Goal: Information Seeking & Learning: Learn about a topic

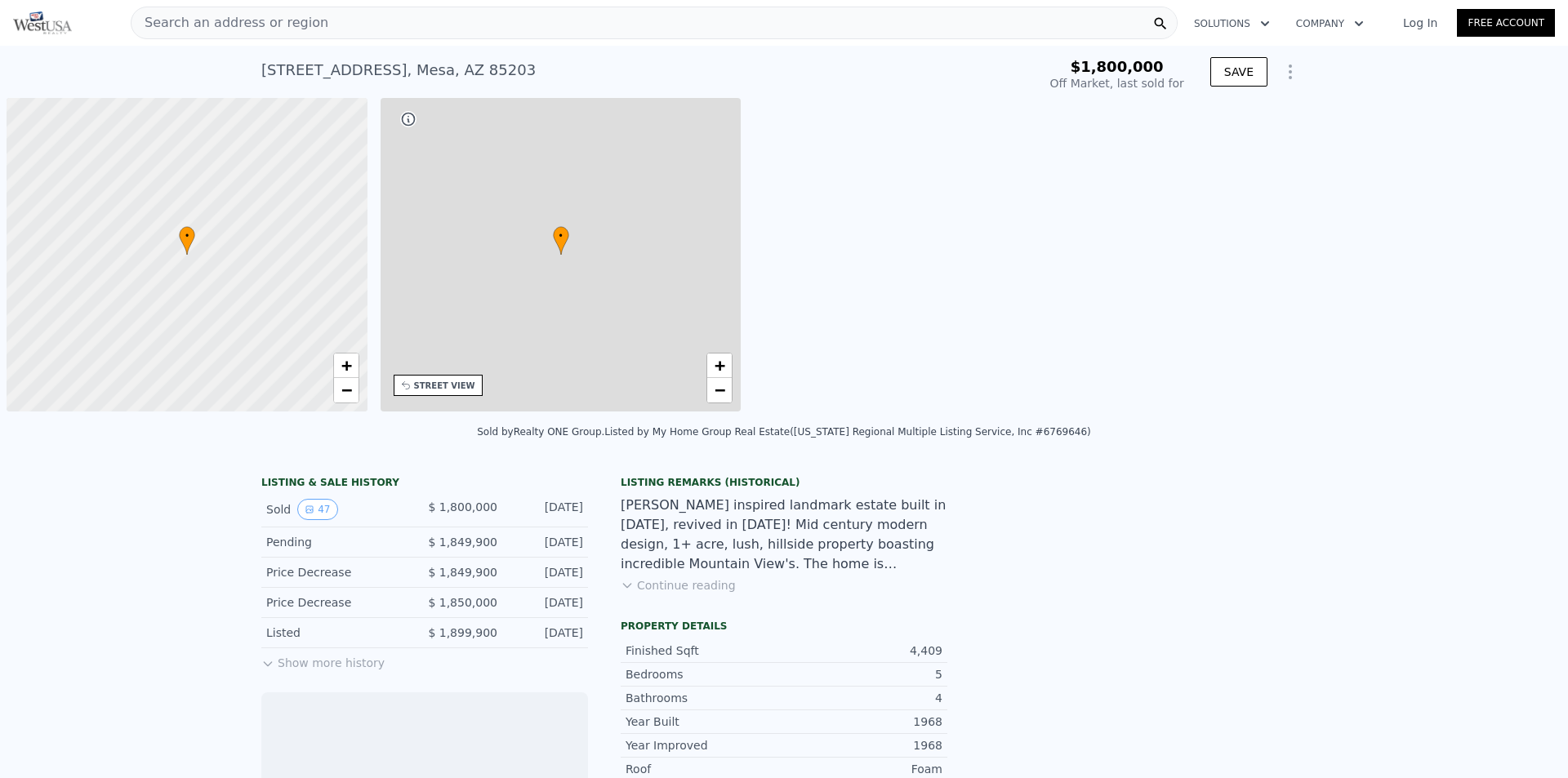
scroll to position [0, 6]
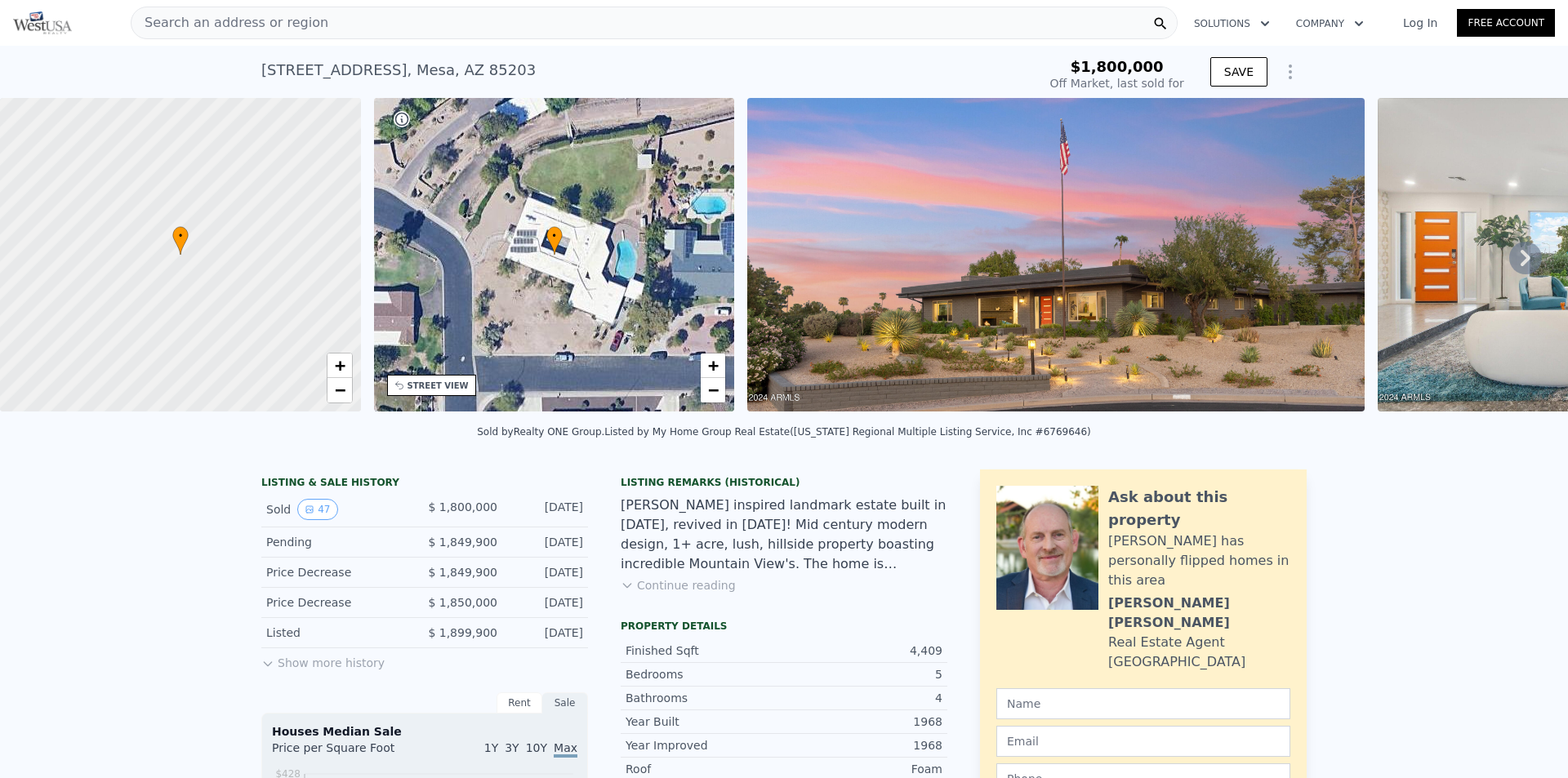
type input "$ 1,729,000"
type input "-$ 322,888"
click at [337, 671] on button "Show more history" at bounding box center [322, 659] width 124 height 23
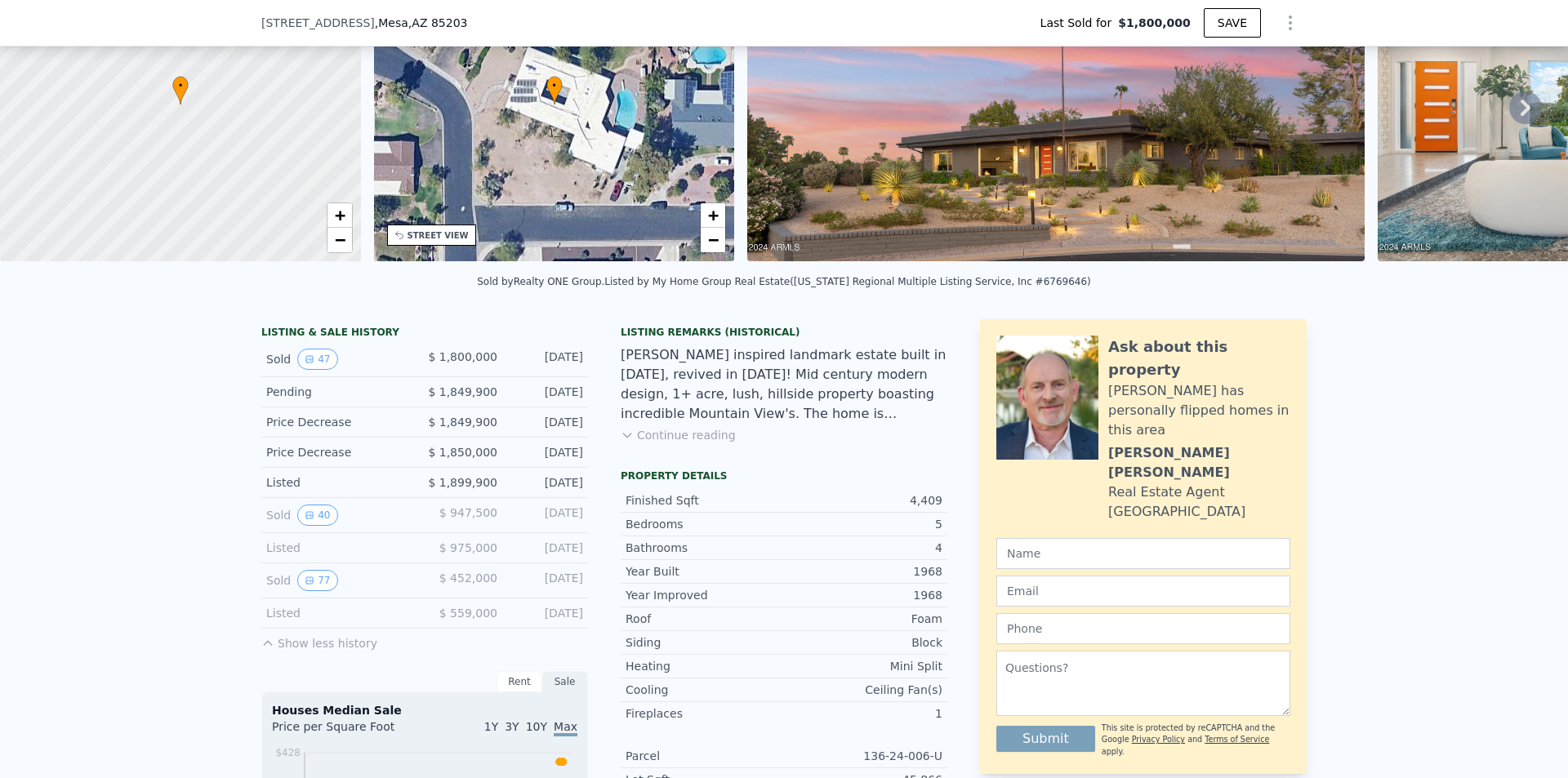
scroll to position [239, 0]
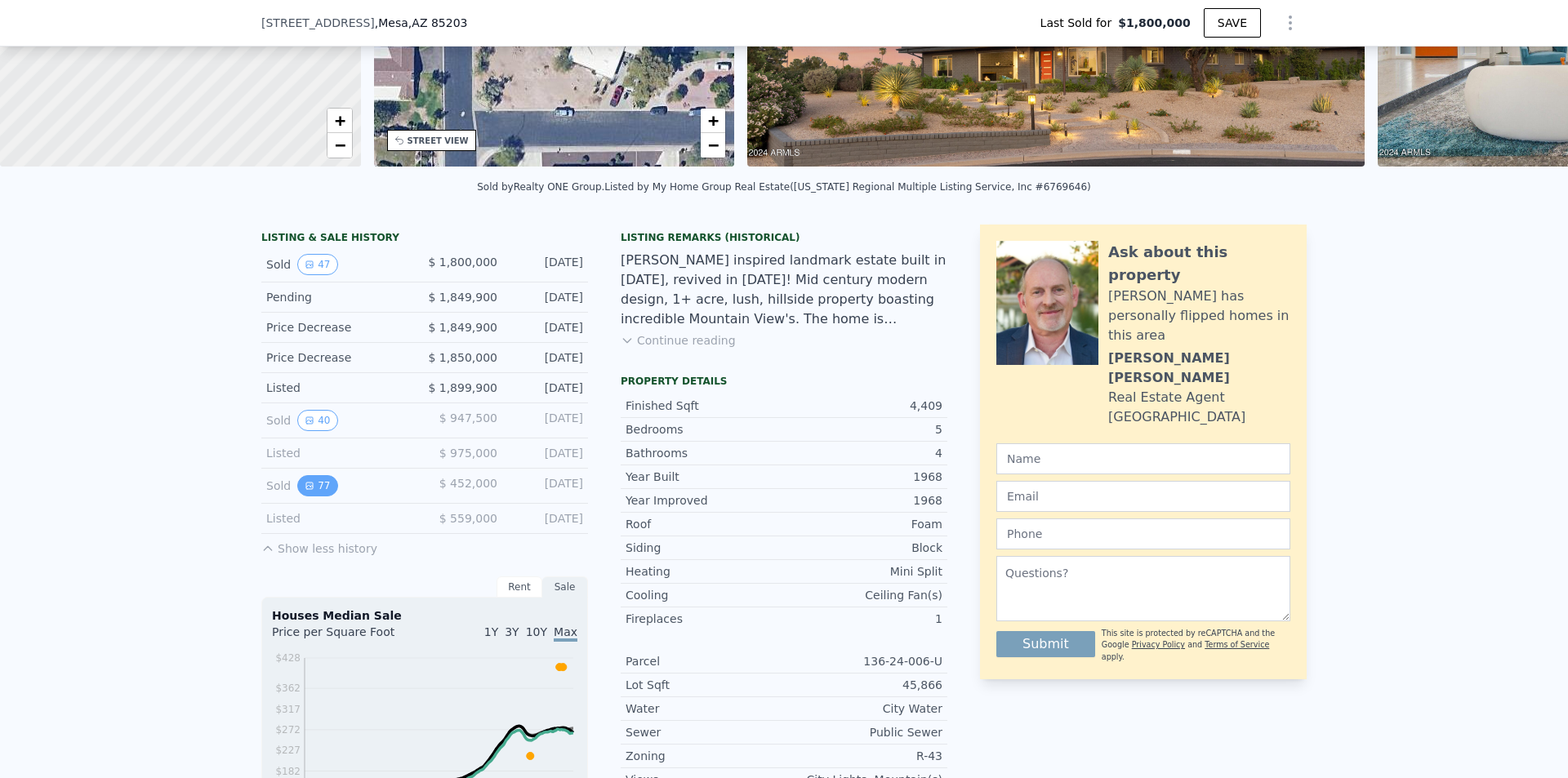
click at [307, 489] on icon "View historical data" at bounding box center [309, 485] width 6 height 6
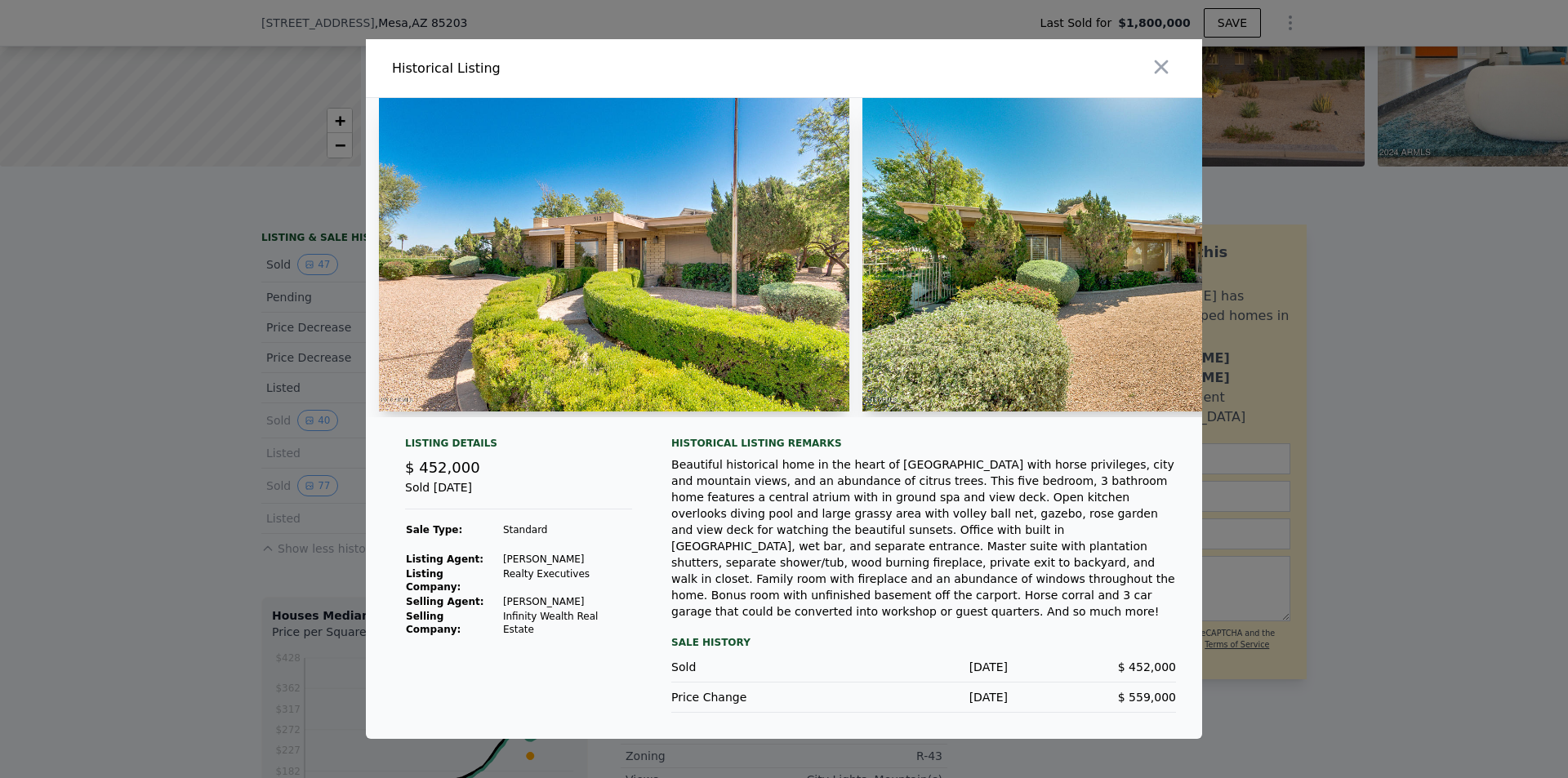
click at [475, 374] on img at bounding box center [614, 254] width 470 height 314
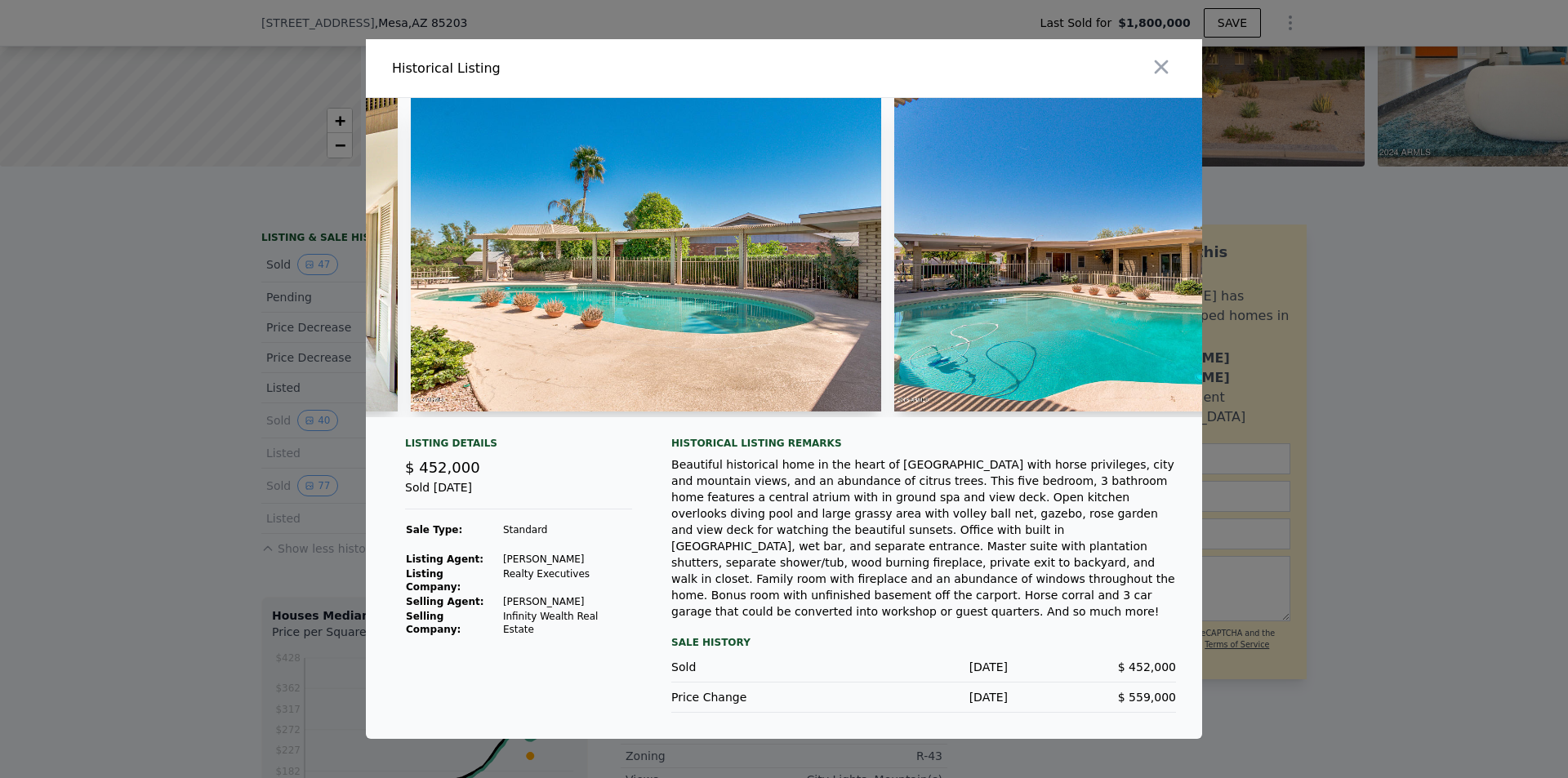
scroll to position [0, 10093]
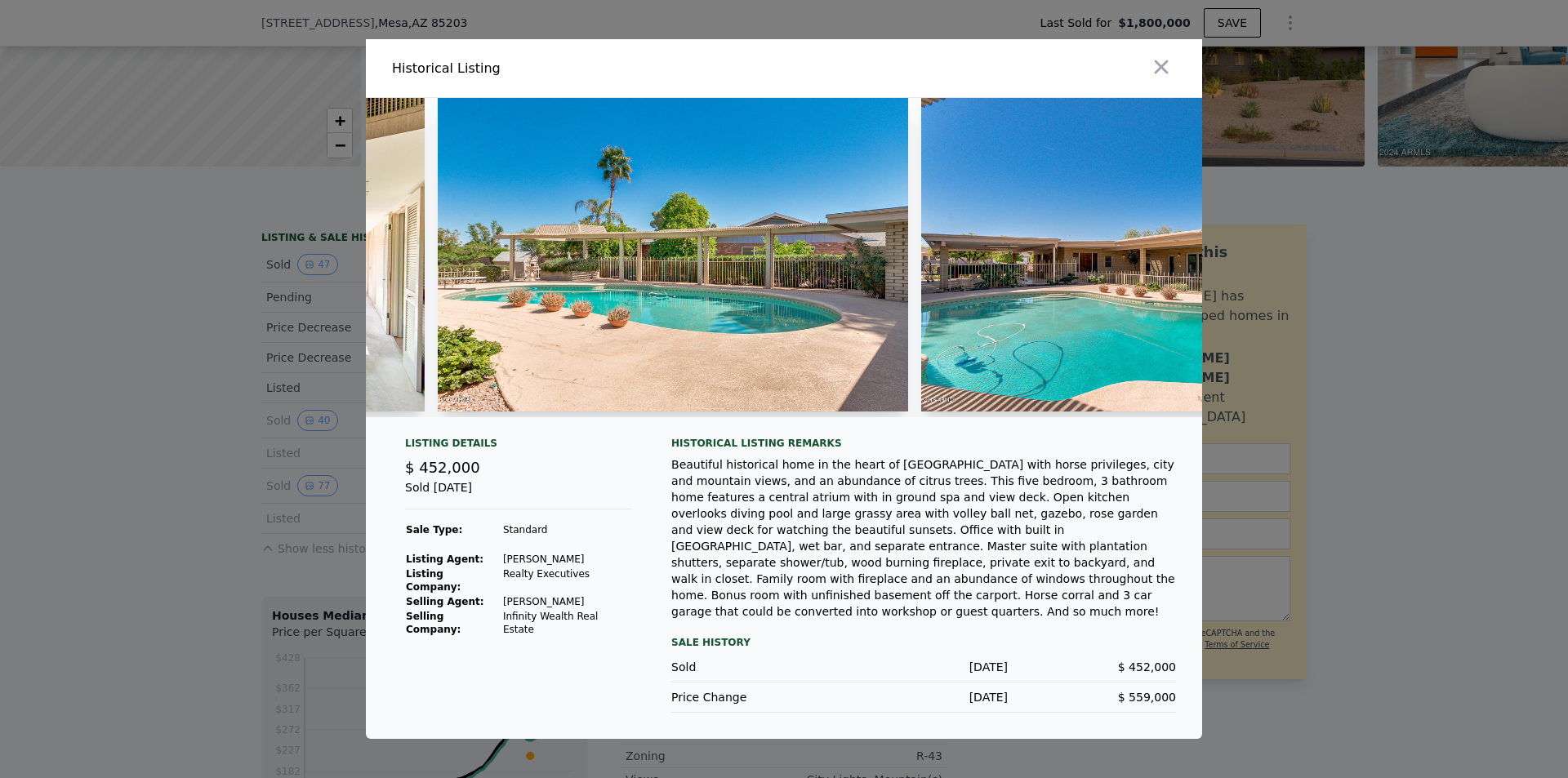
click at [747, 528] on div "Beautiful historical home in the heart of [GEOGRAPHIC_DATA] with horse privileg…" at bounding box center [923, 538] width 504 height 163
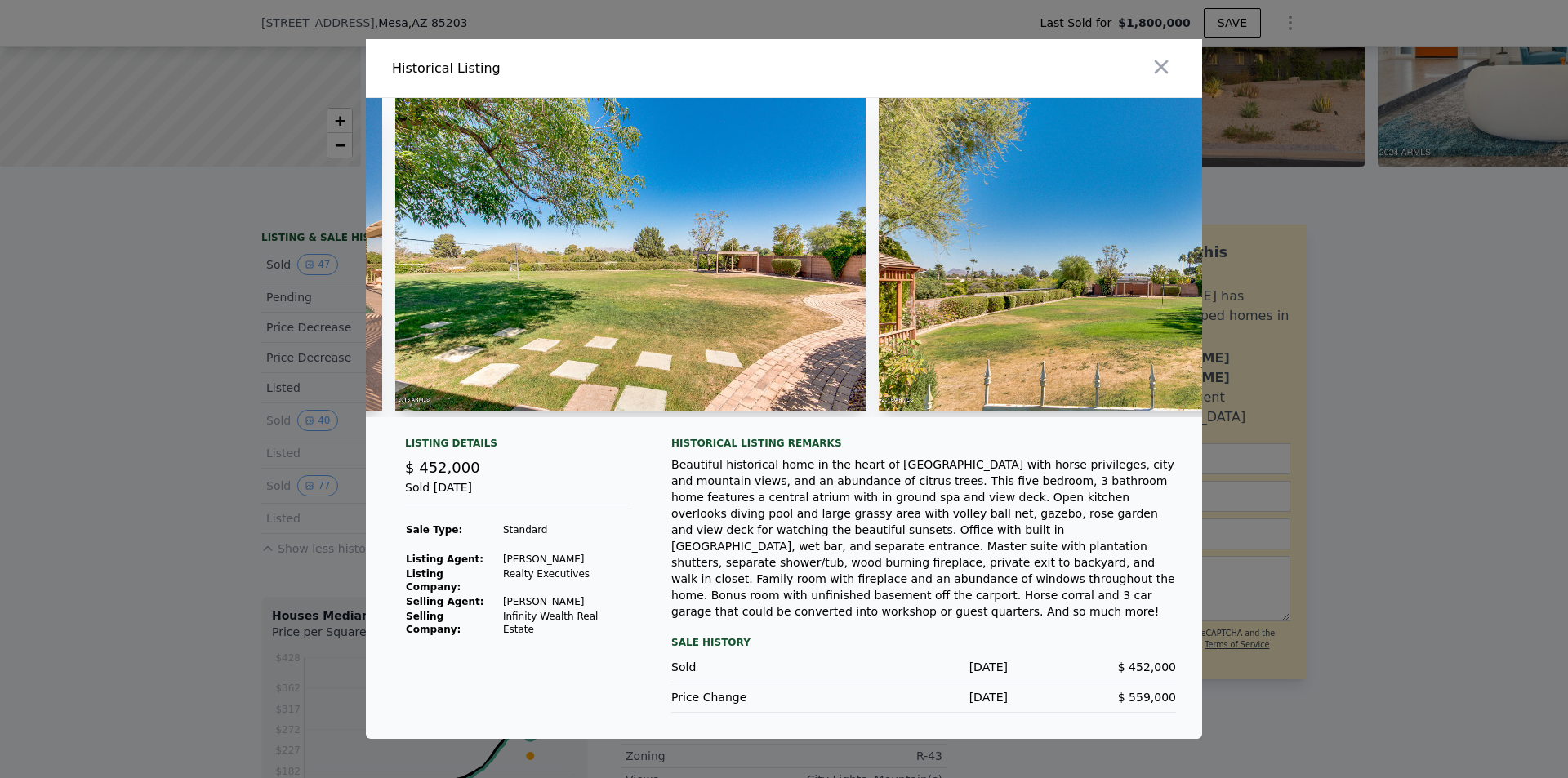
scroll to position [0, 13713]
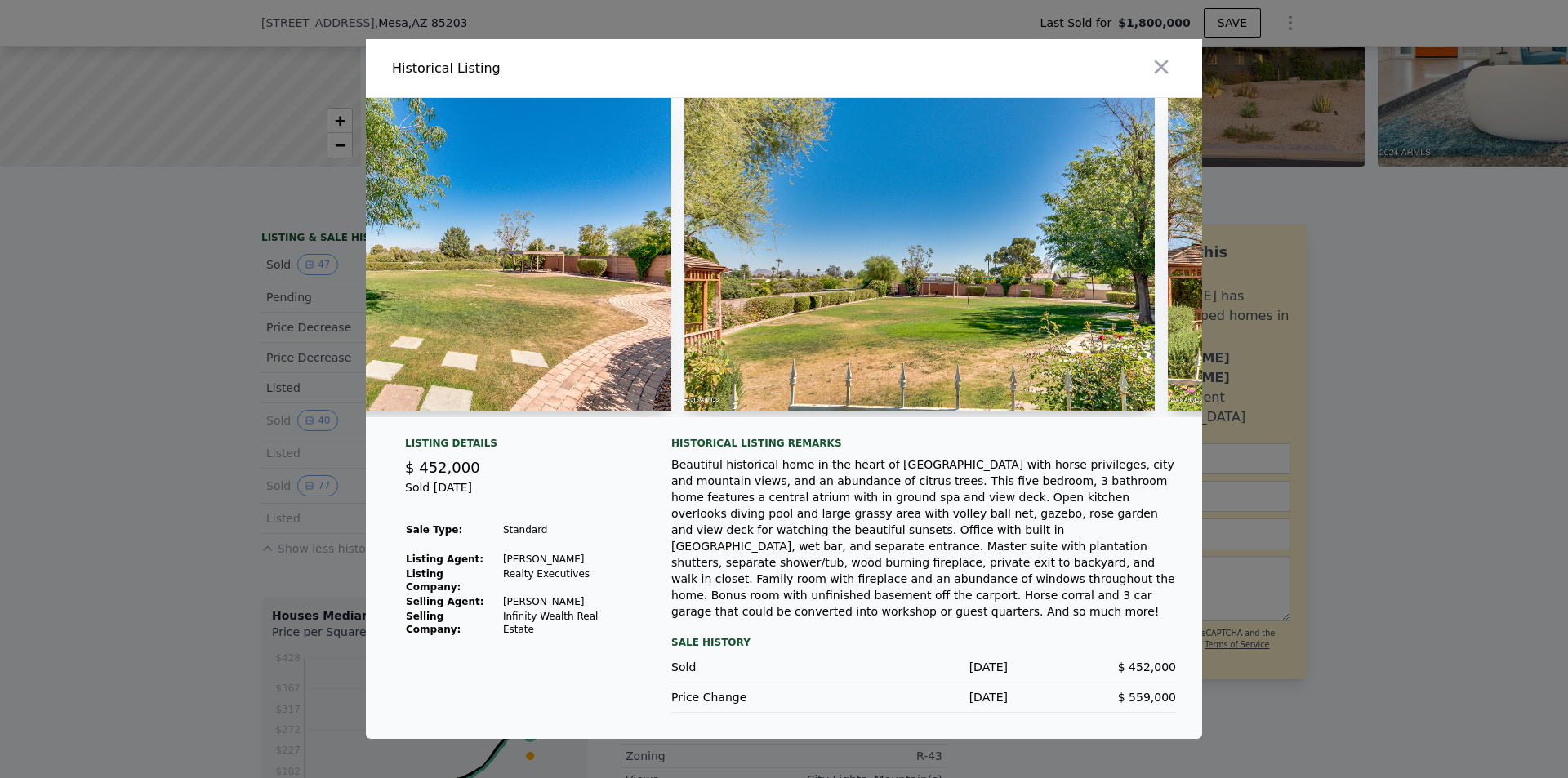
click at [957, 307] on img at bounding box center [920, 254] width 470 height 314
click at [970, 341] on img at bounding box center [920, 254] width 470 height 314
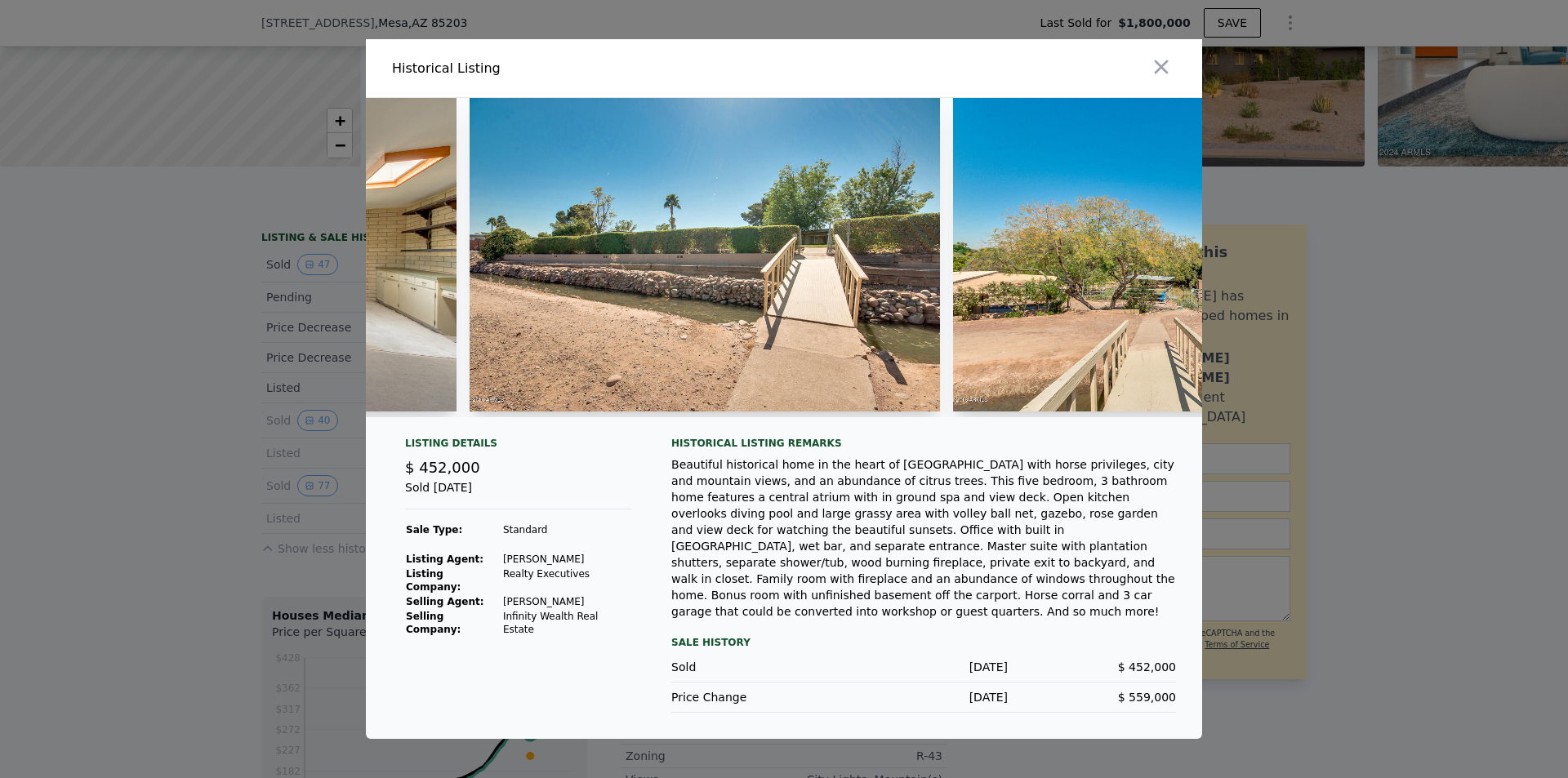
scroll to position [0, 32261]
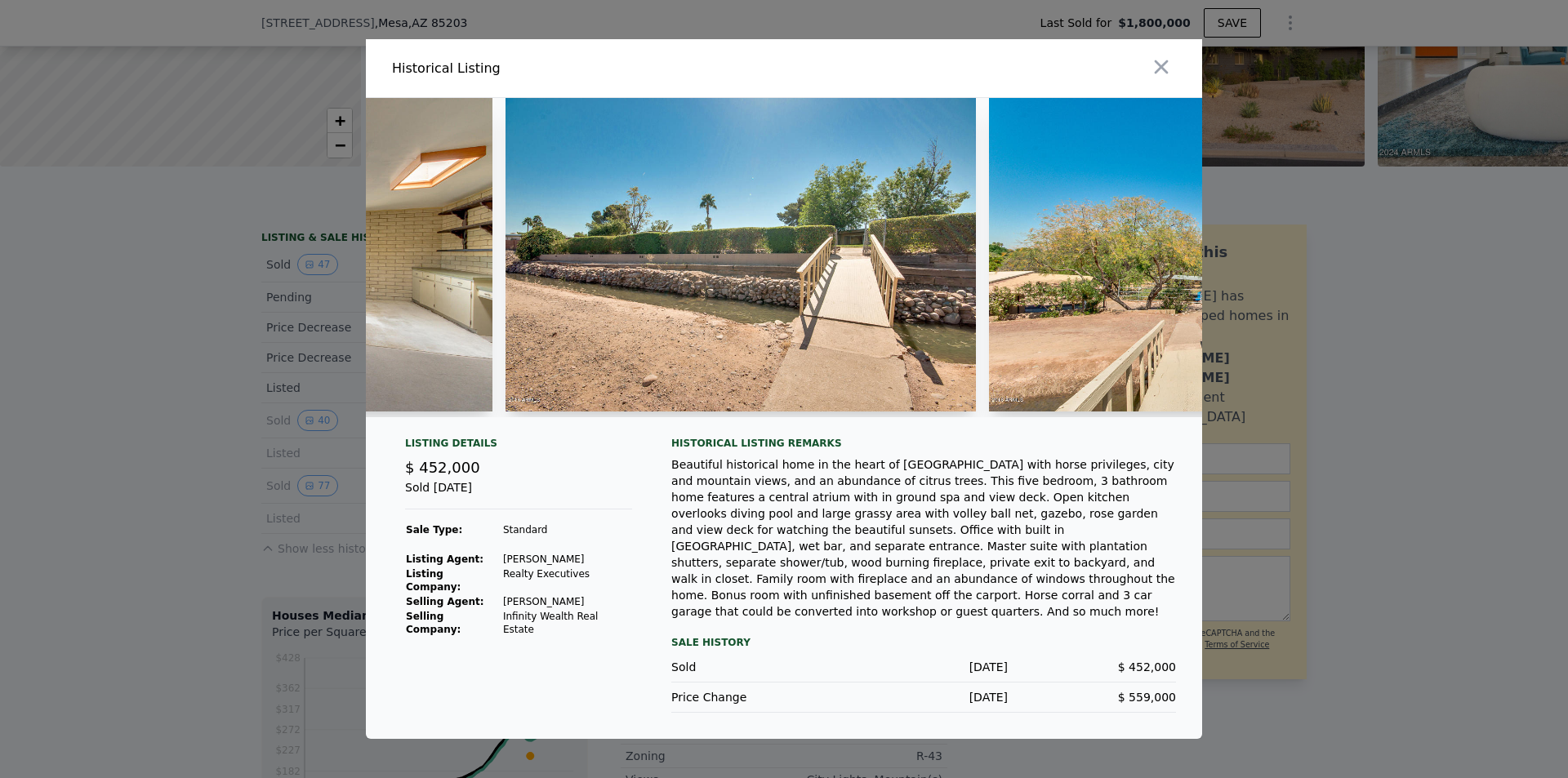
drag, startPoint x: 852, startPoint y: 298, endPoint x: 872, endPoint y: 314, distance: 25.6
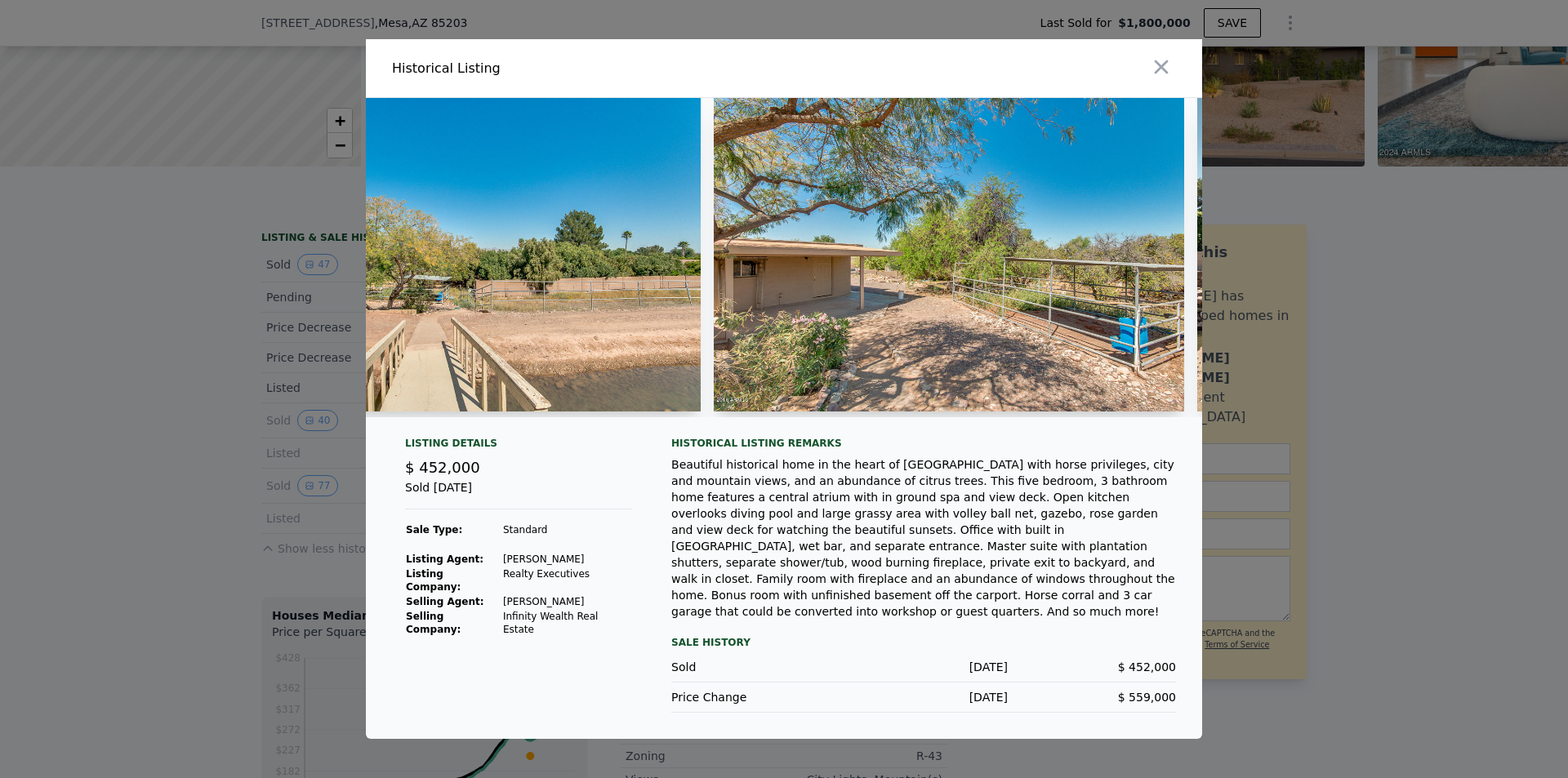
scroll to position [0, 33128]
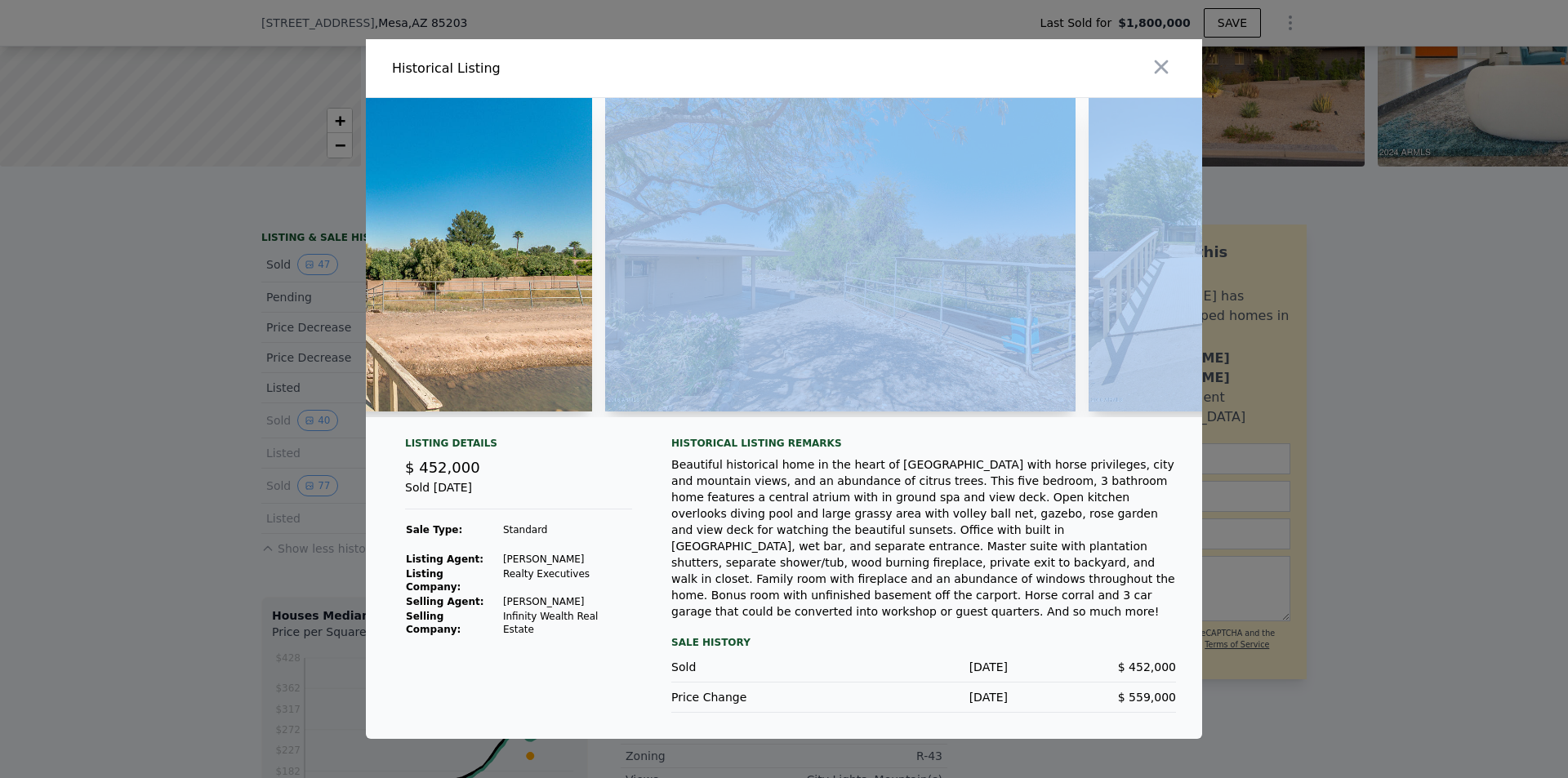
drag, startPoint x: 1118, startPoint y: 438, endPoint x: 1130, endPoint y: 441, distance: 12.4
click at [1130, 430] on div at bounding box center [784, 264] width 836 height 332
drag, startPoint x: 932, startPoint y: 380, endPoint x: 873, endPoint y: 395, distance: 60.9
click at [868, 392] on img at bounding box center [840, 254] width 470 height 314
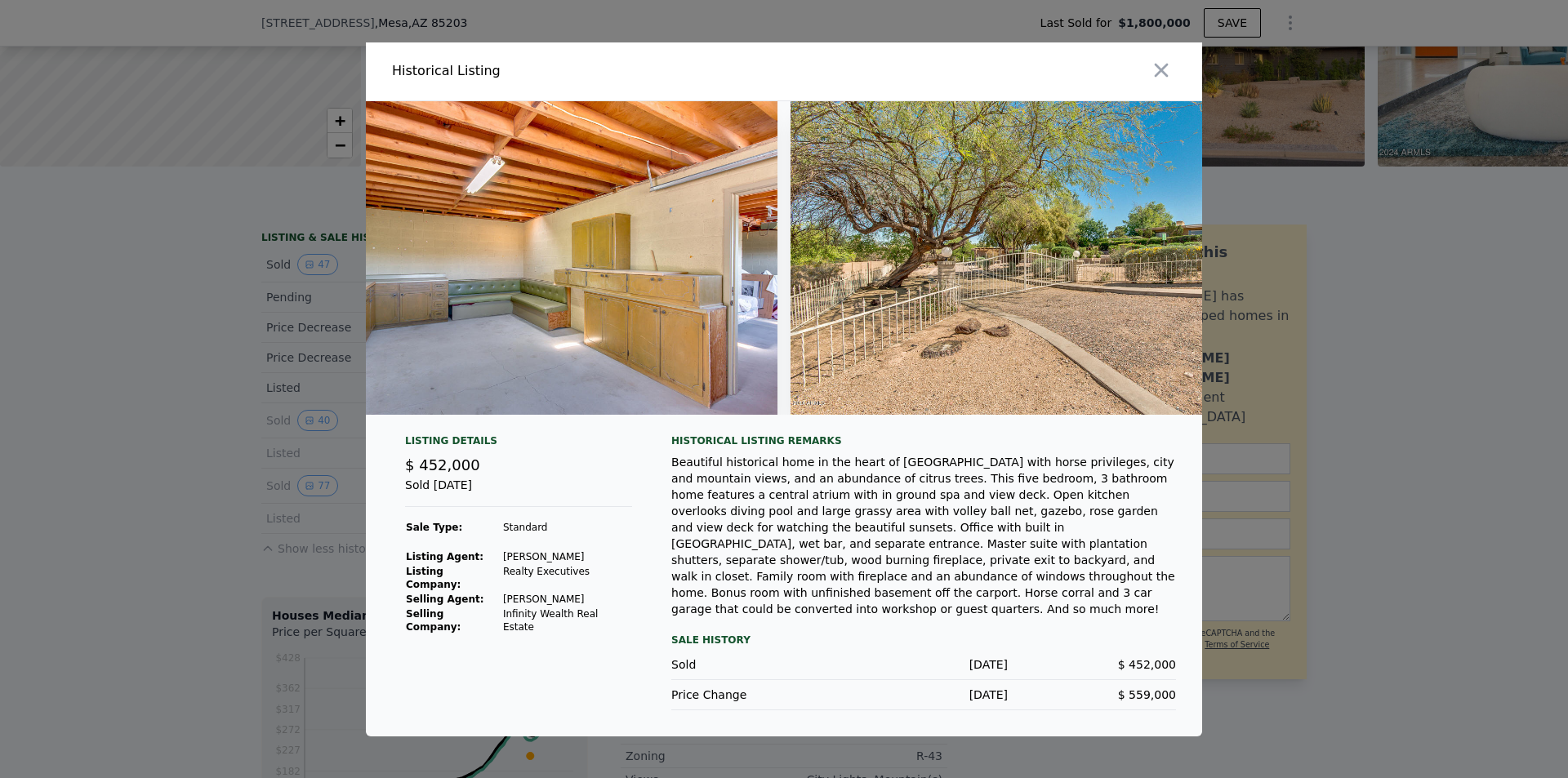
scroll to position [0, 36411]
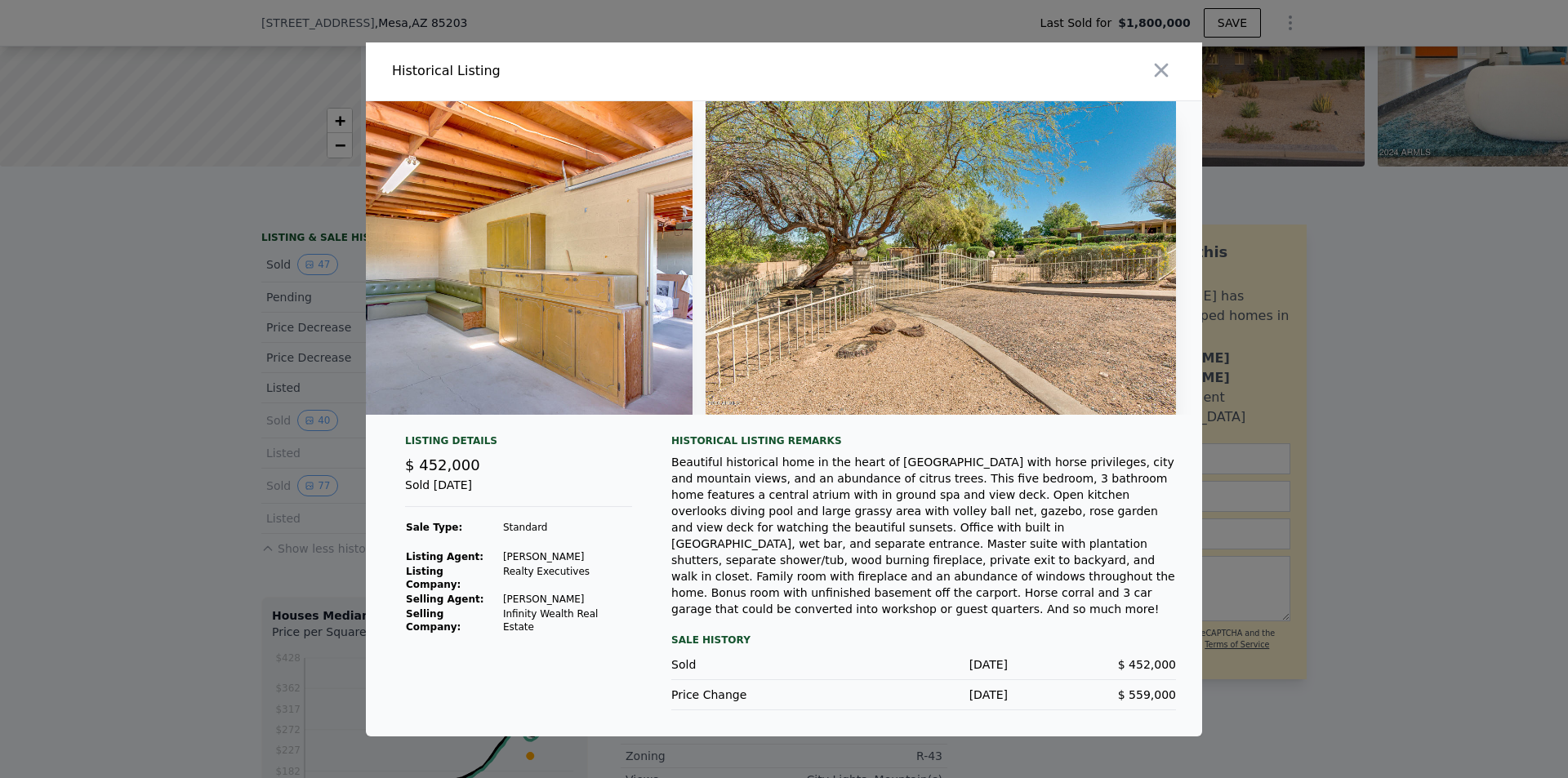
click at [1409, 444] on div at bounding box center [784, 389] width 1568 height 778
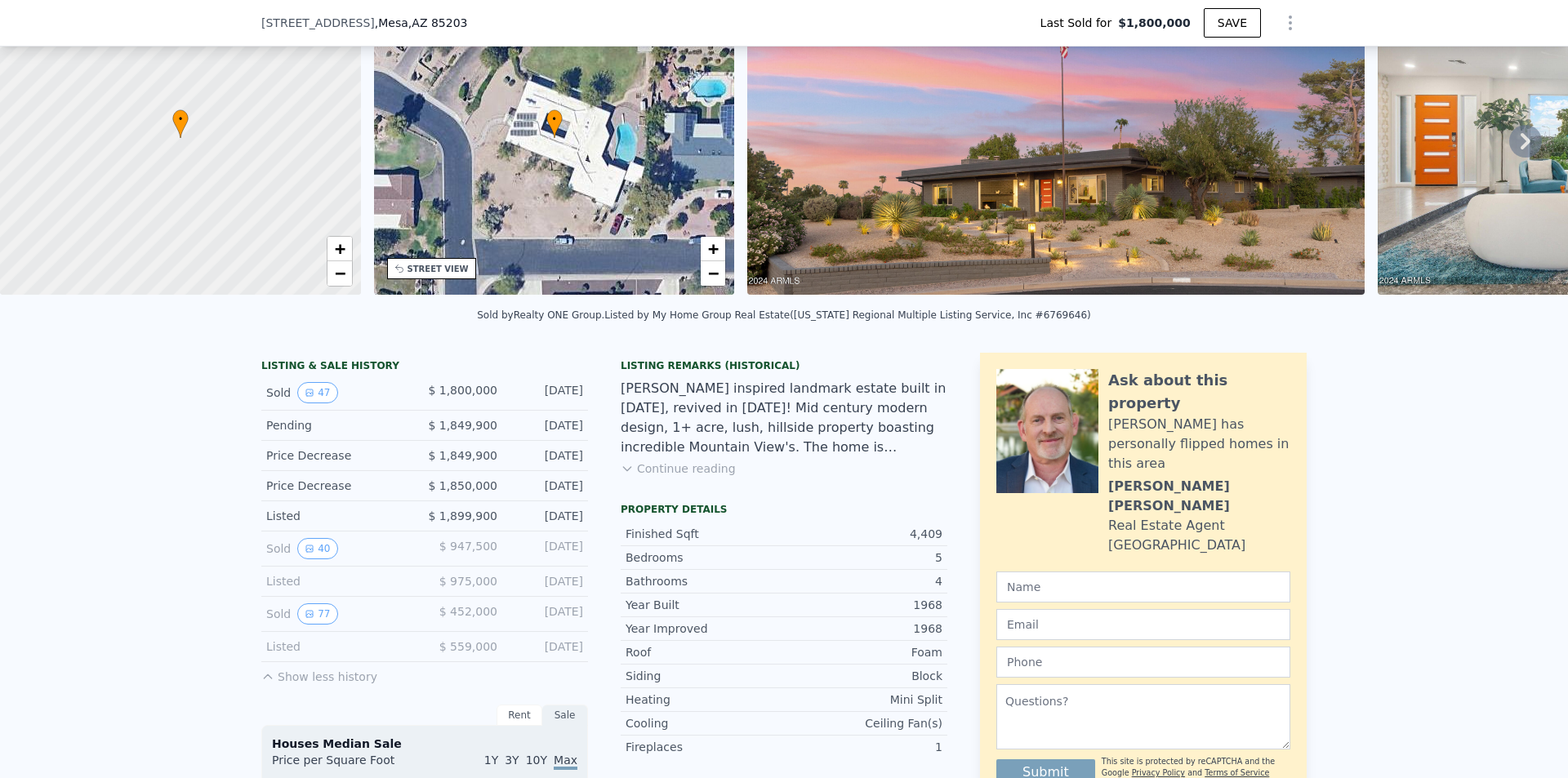
scroll to position [245, 0]
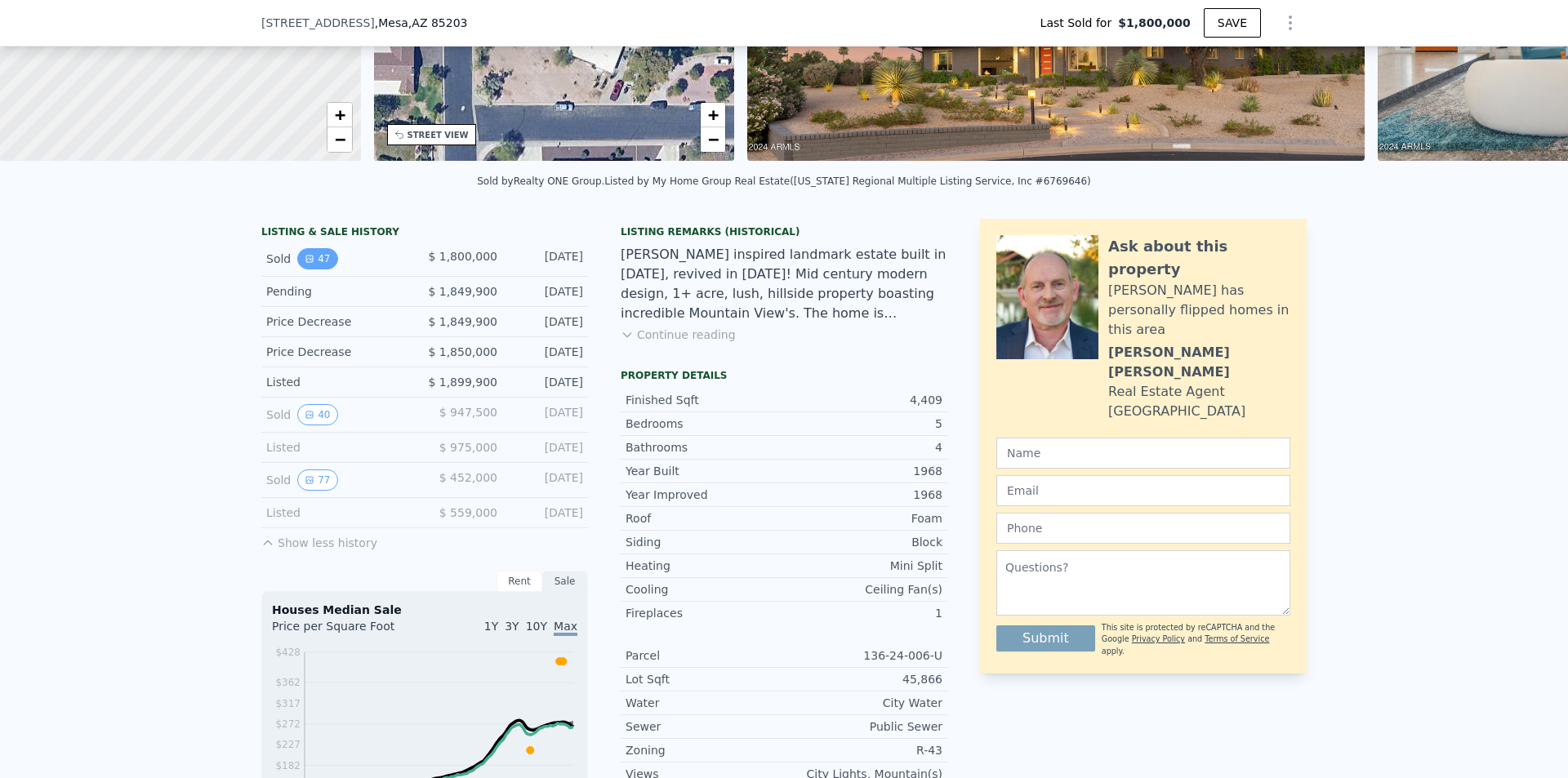
click at [321, 263] on button "47" at bounding box center [318, 258] width 40 height 21
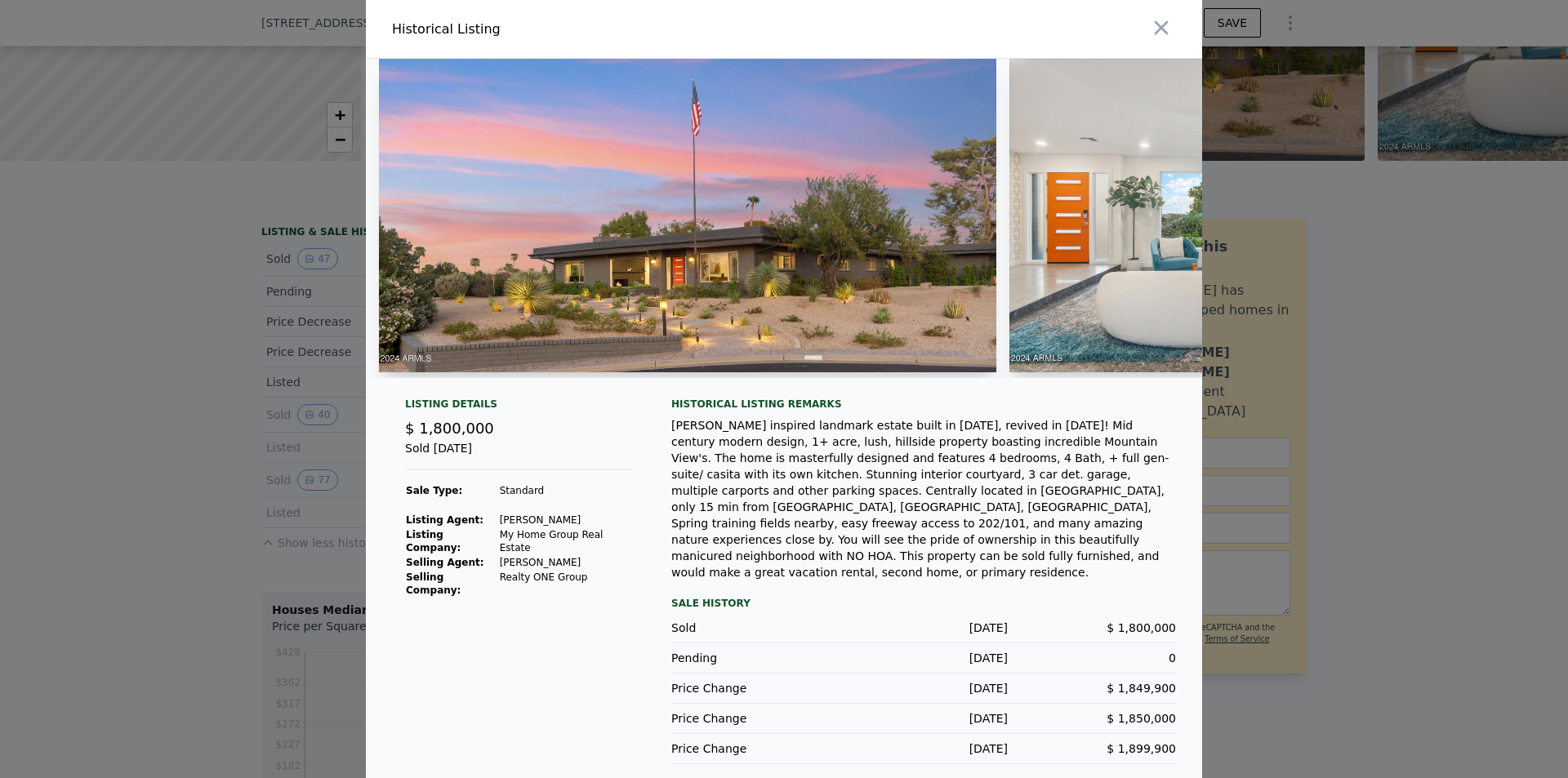
drag, startPoint x: 1364, startPoint y: 284, endPoint x: 1373, endPoint y: 292, distance: 12.0
click at [1363, 282] on div at bounding box center [784, 389] width 1568 height 778
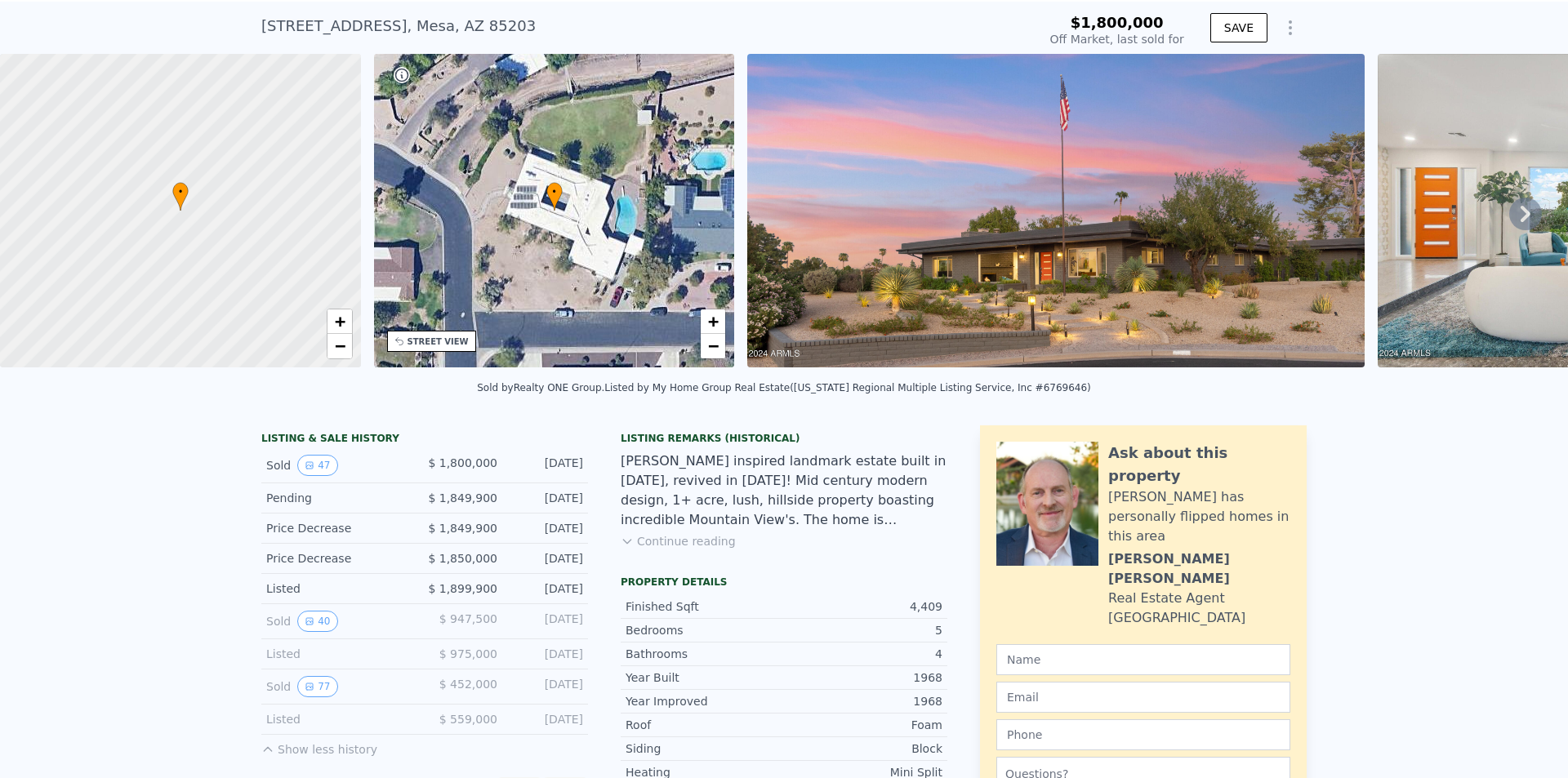
scroll to position [5, 0]
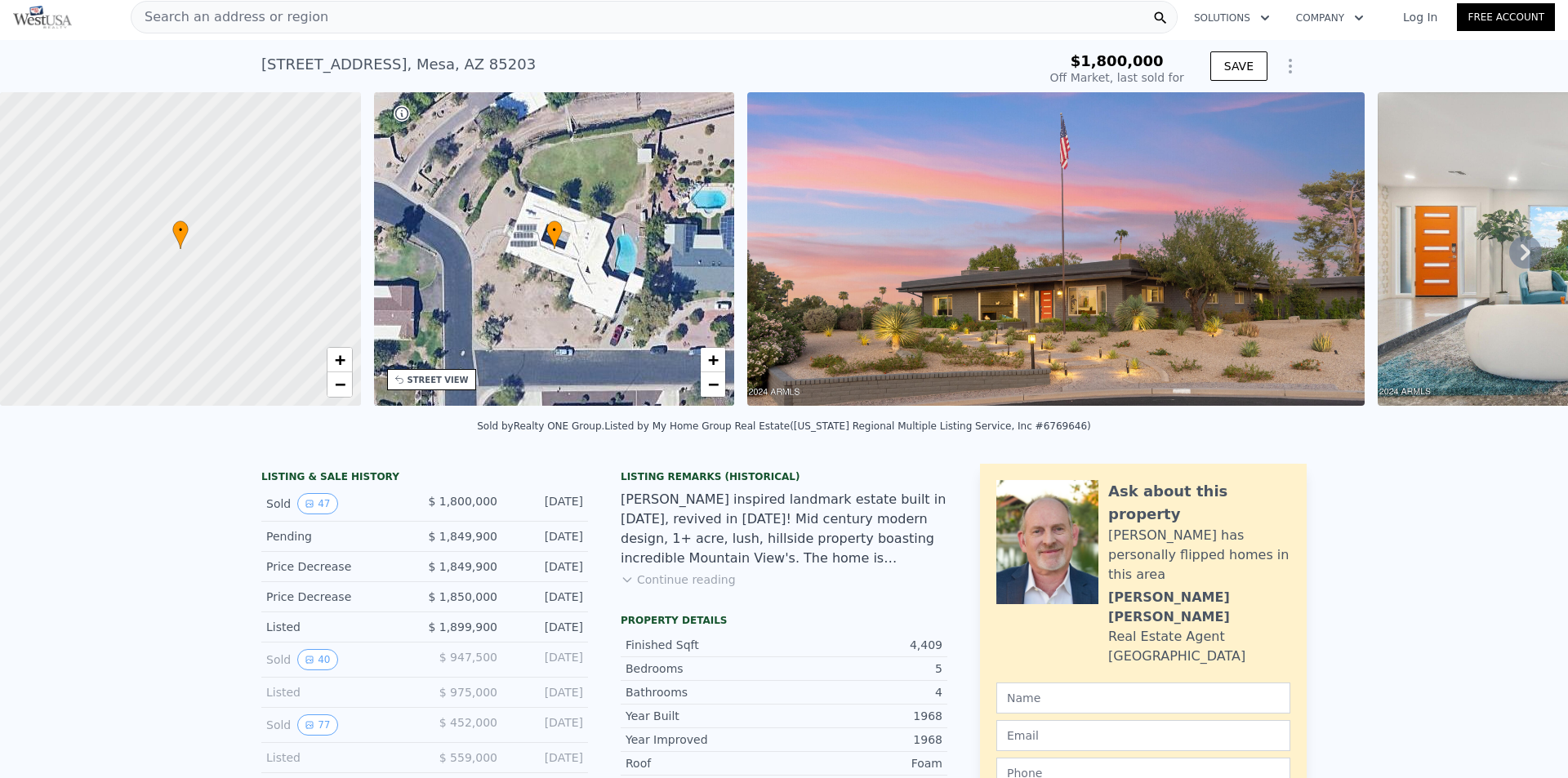
click at [1150, 319] on img at bounding box center [1055, 249] width 617 height 314
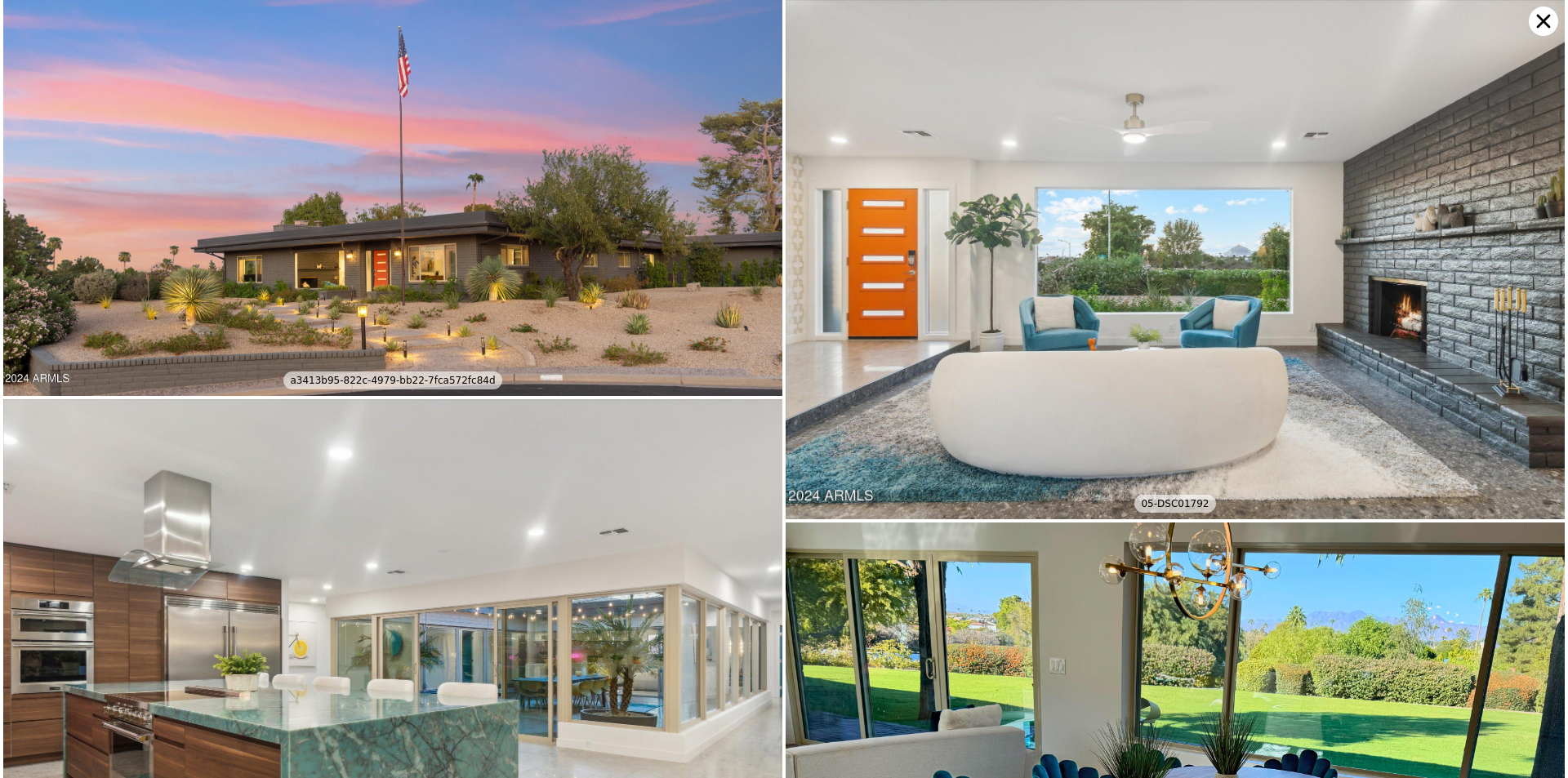
click at [556, 305] on img at bounding box center [393, 198] width 779 height 396
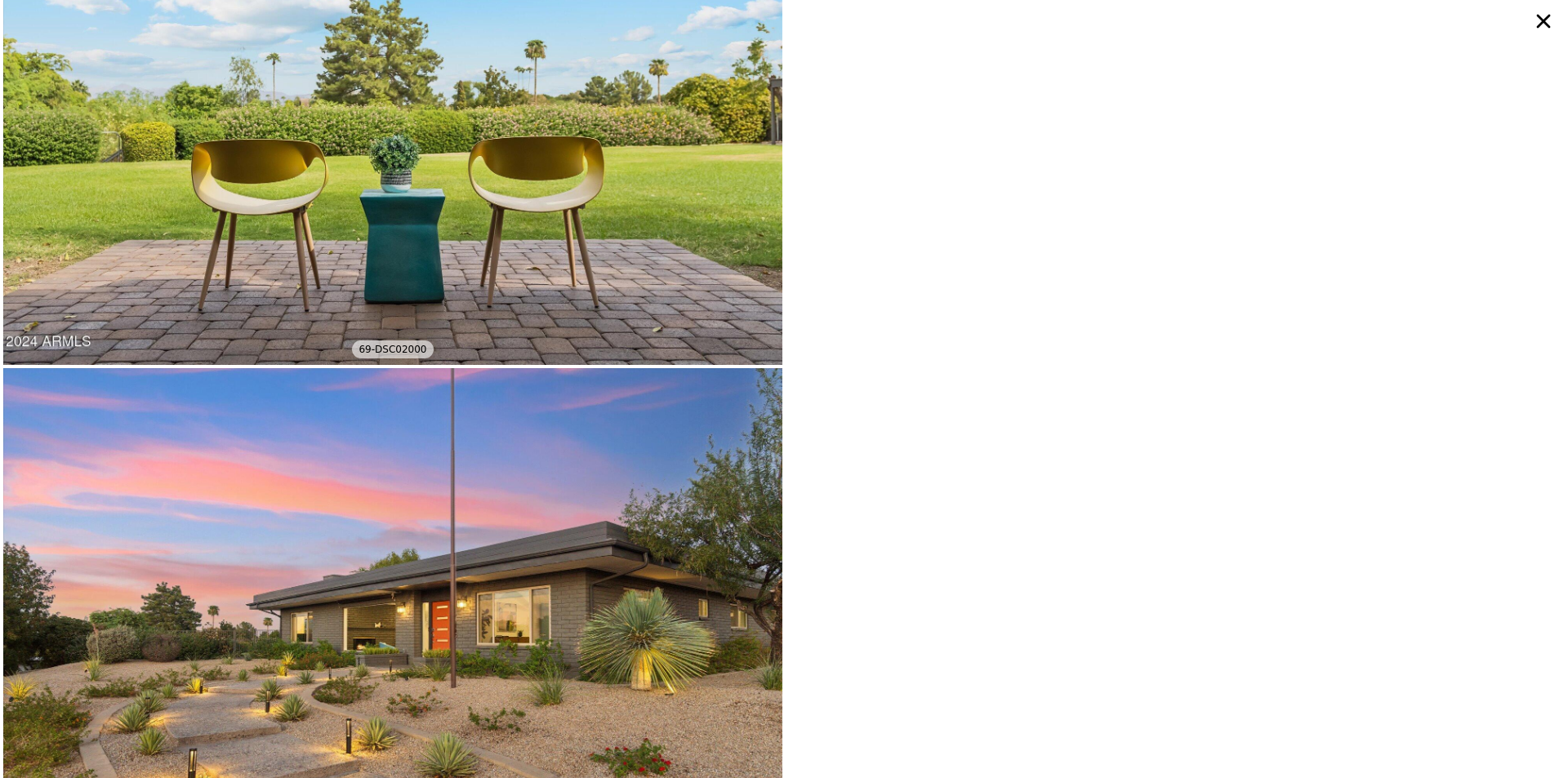
scroll to position [12153, 0]
